Goal: Task Accomplishment & Management: Manage account settings

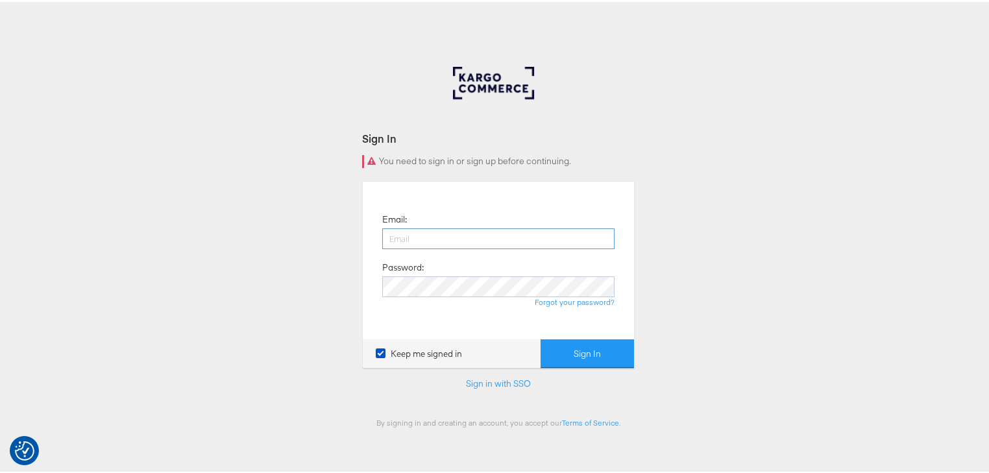
click at [451, 236] on input "email" at bounding box center [498, 237] width 232 height 21
click at [461, 242] on input "email" at bounding box center [498, 237] width 232 height 21
click at [469, 239] on input "email" at bounding box center [498, 237] width 232 height 21
type input "[PERSON_NAME][EMAIL_ADDRESS][PERSON_NAME][DOMAIN_NAME]"
click at [541, 338] on button "Sign In" at bounding box center [587, 352] width 93 height 29
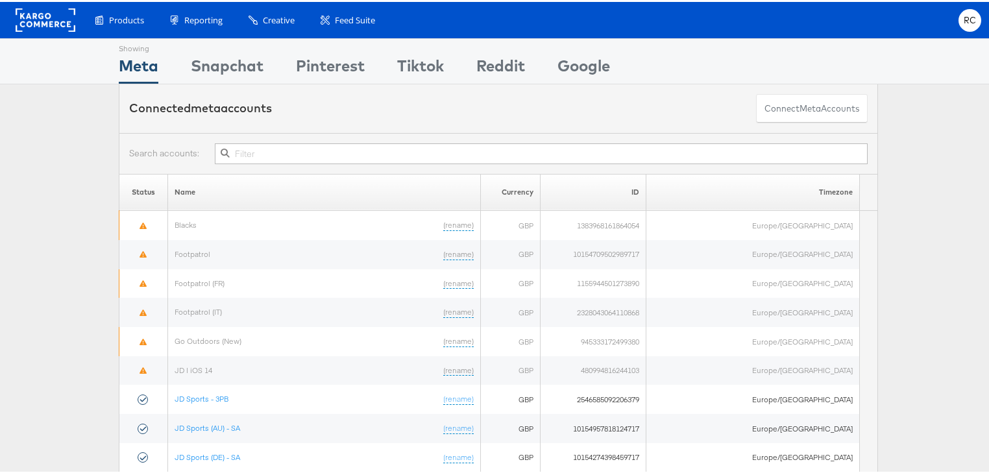
click at [306, 151] on input "text" at bounding box center [541, 152] width 653 height 21
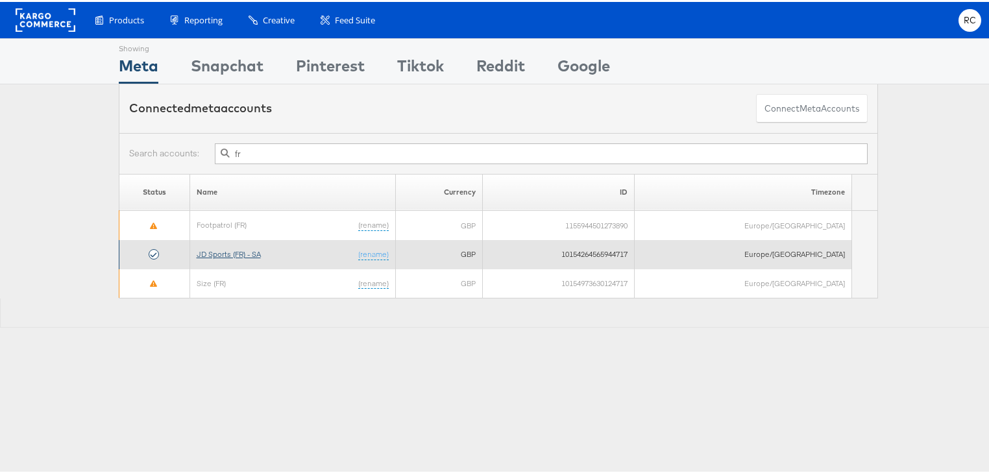
type input "fr"
click at [253, 254] on link "JD Sports (FR) - SA" at bounding box center [229, 252] width 64 height 10
